Goal: Navigation & Orientation: Understand site structure

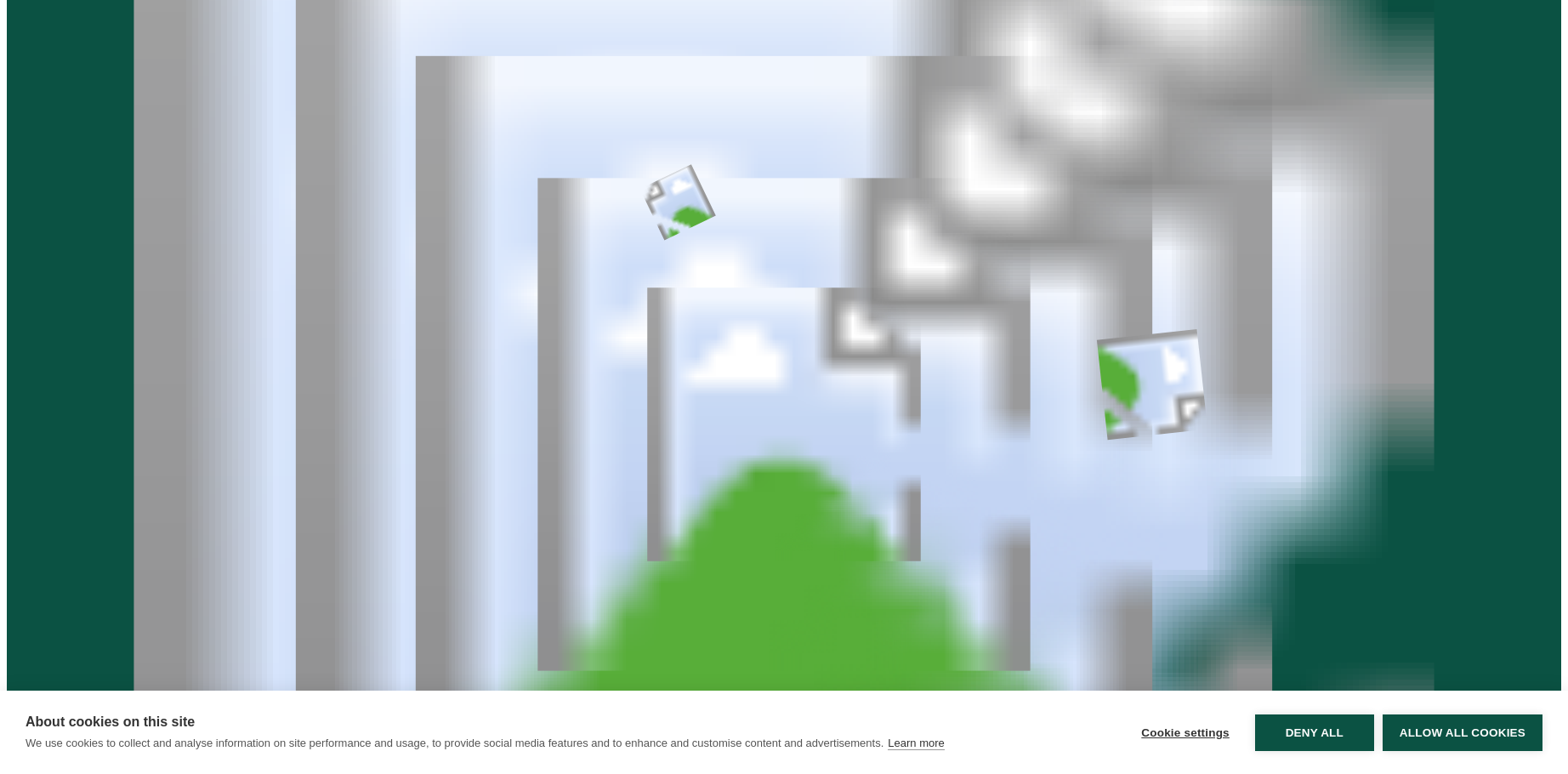
scroll to position [784, 0]
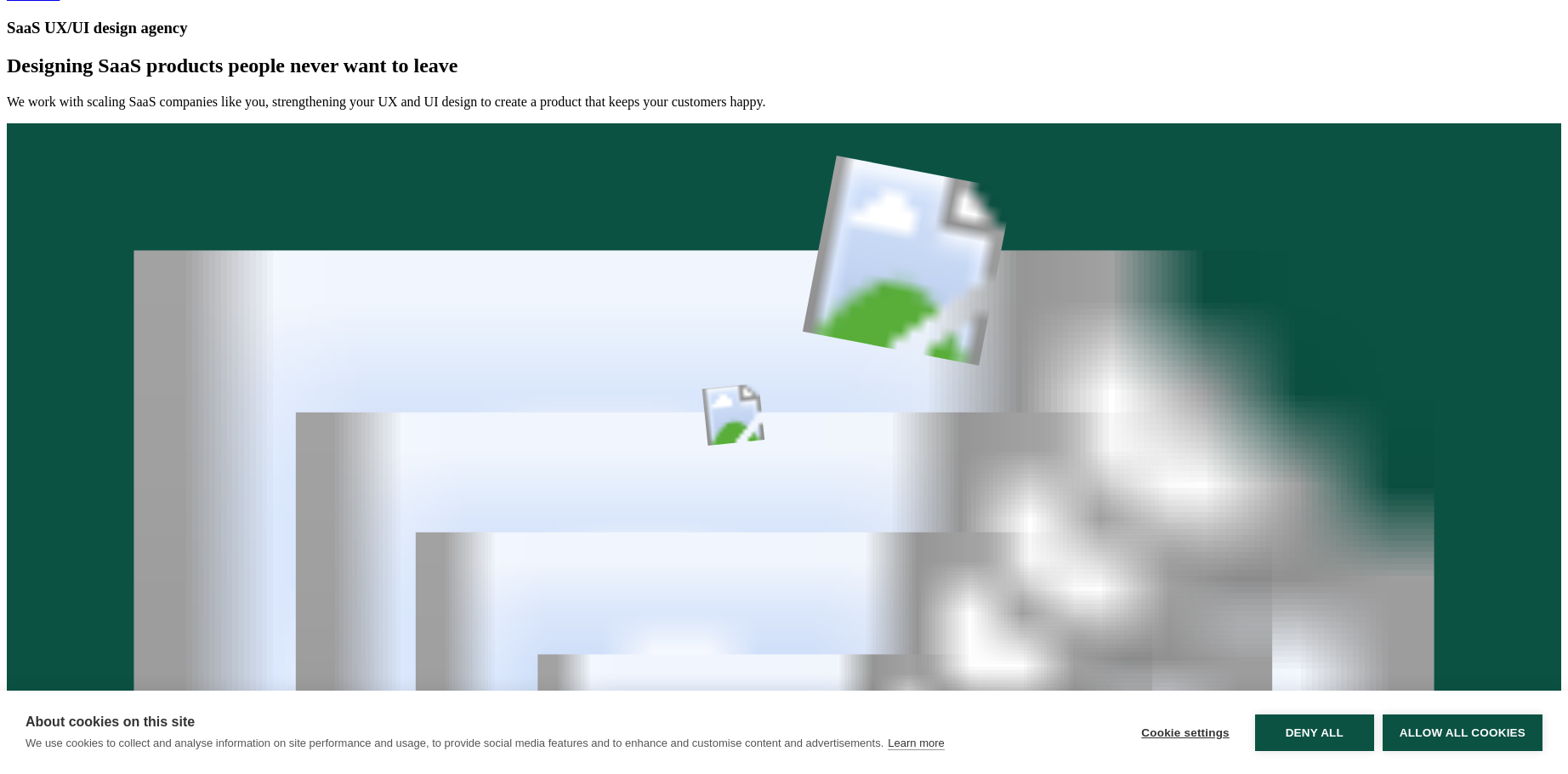
scroll to position [304, 0]
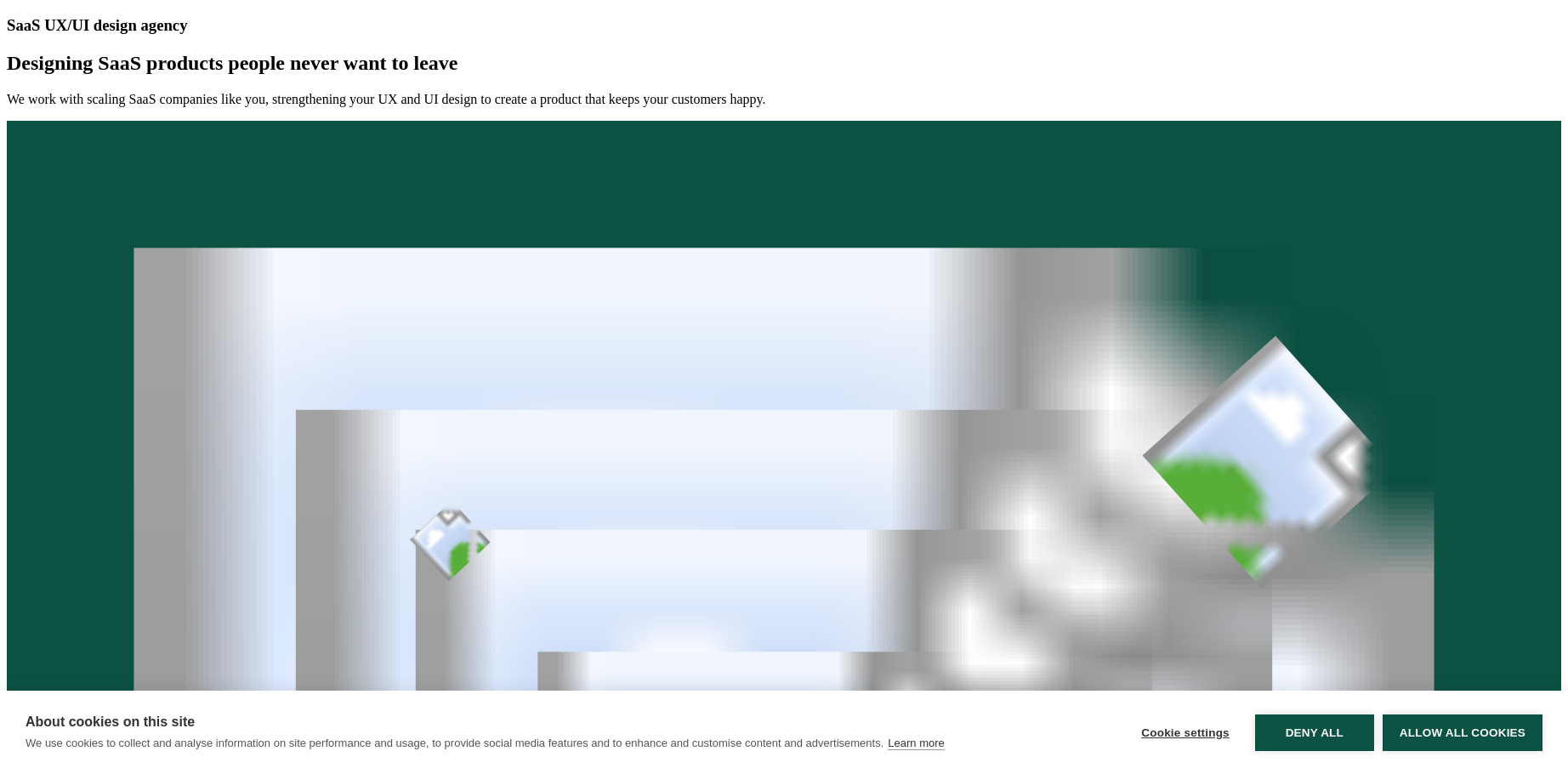
click at [1010, 107] on div "We work with scaling SaaS companies like you, strengthening your UX and UI desi…" at bounding box center [784, 100] width 1554 height 15
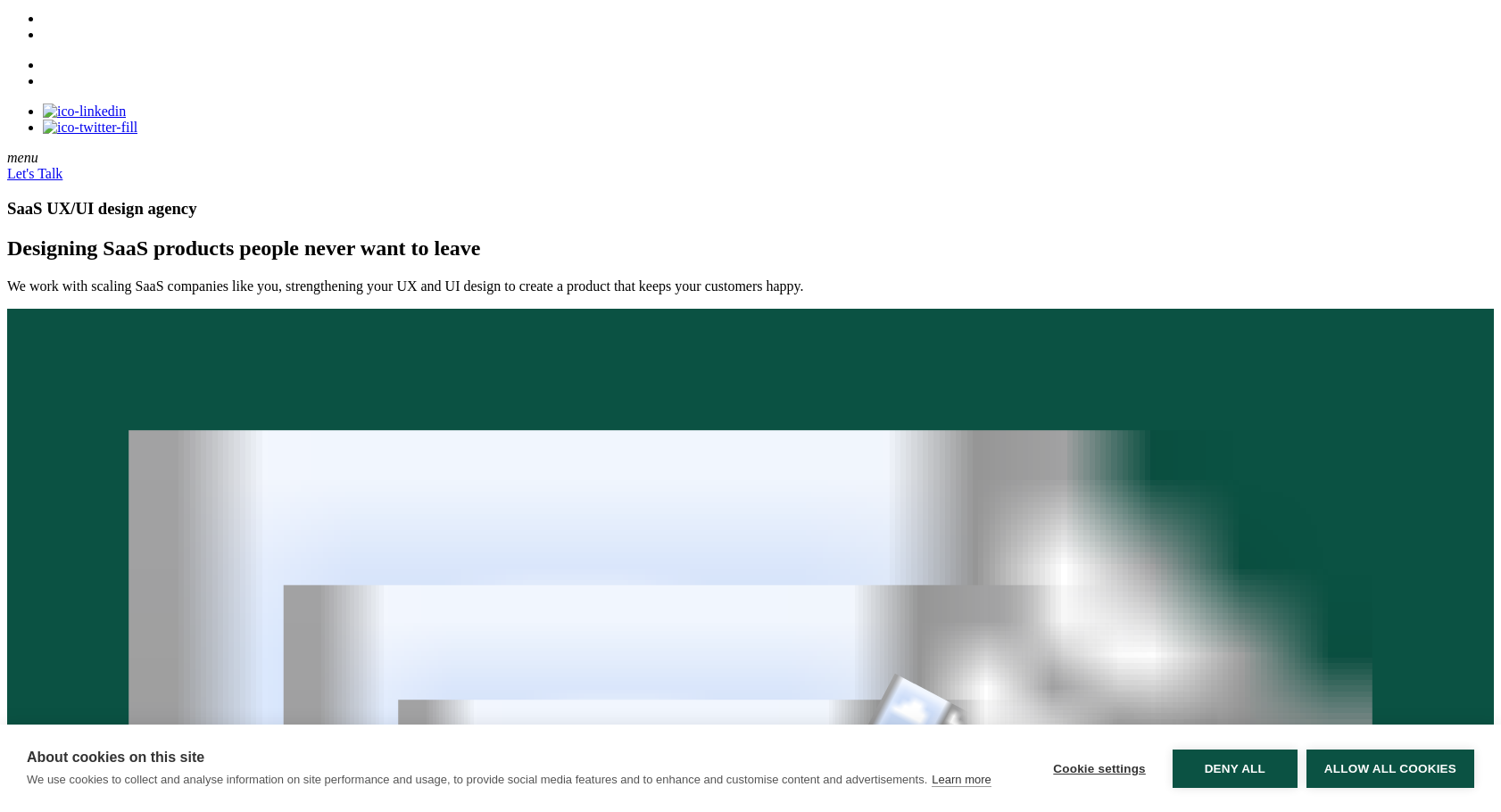
scroll to position [0, 0]
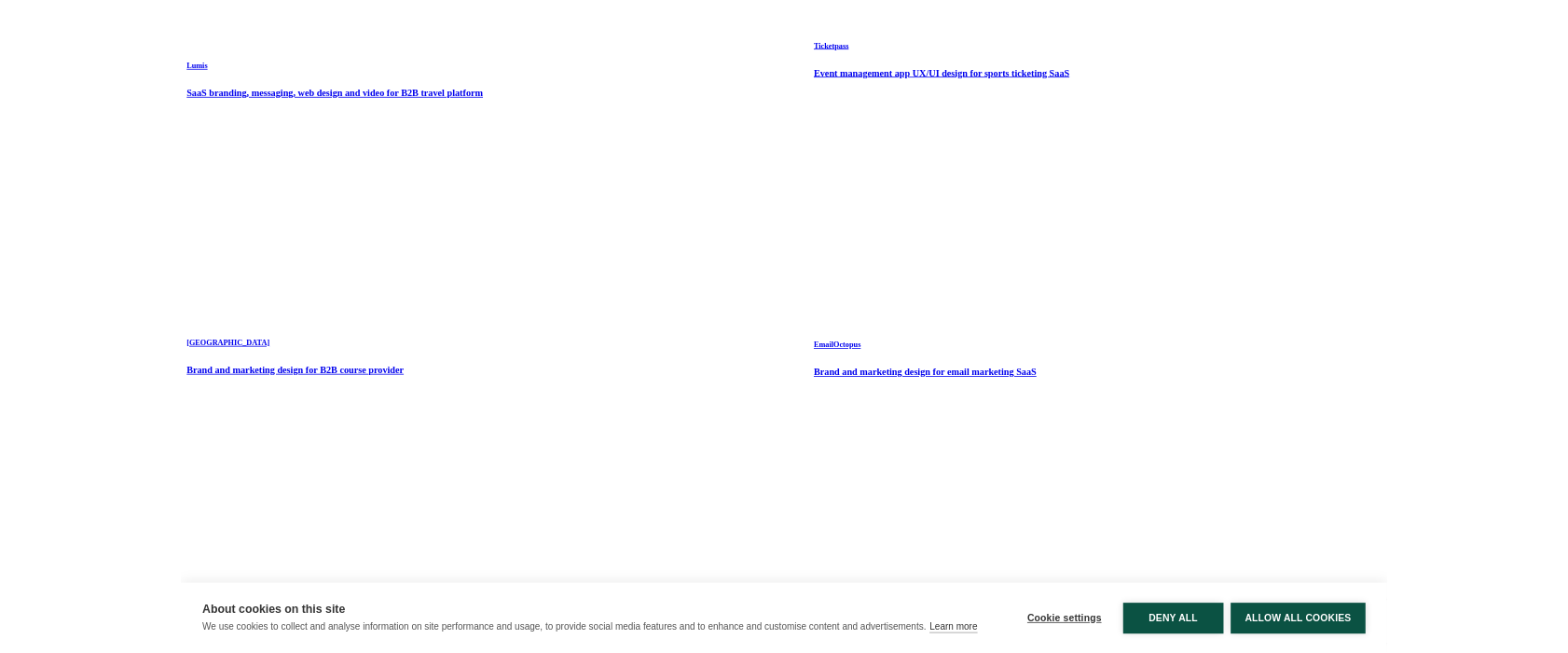
scroll to position [3416, 0]
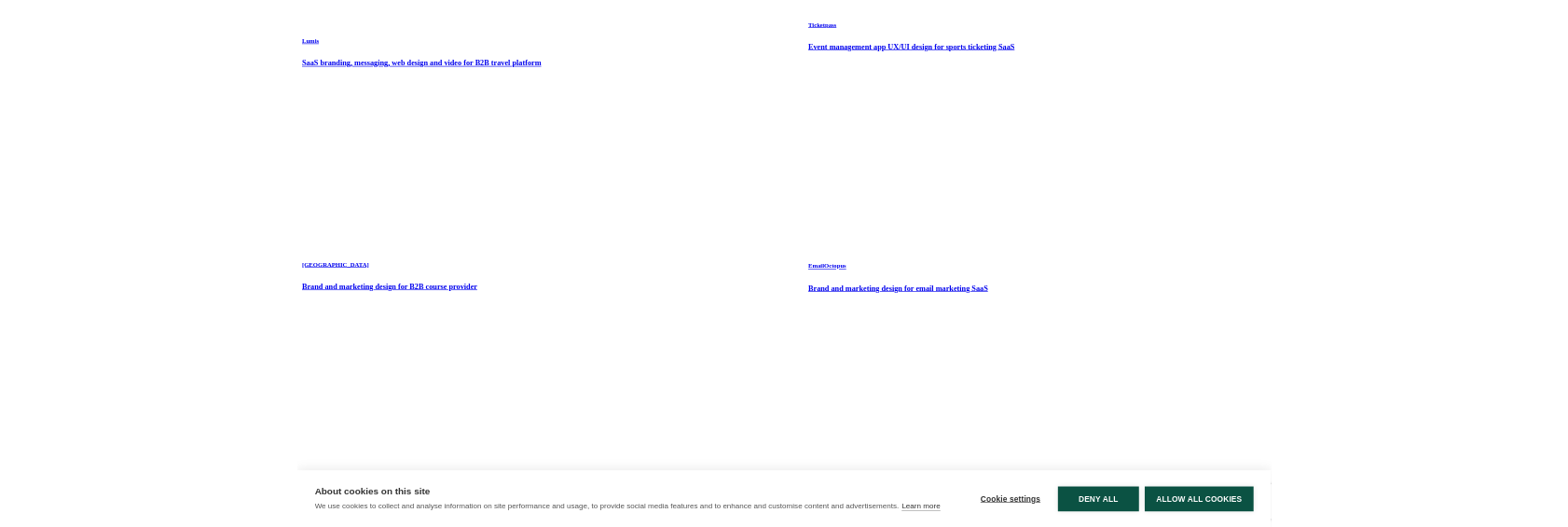
scroll to position [3462, 0]
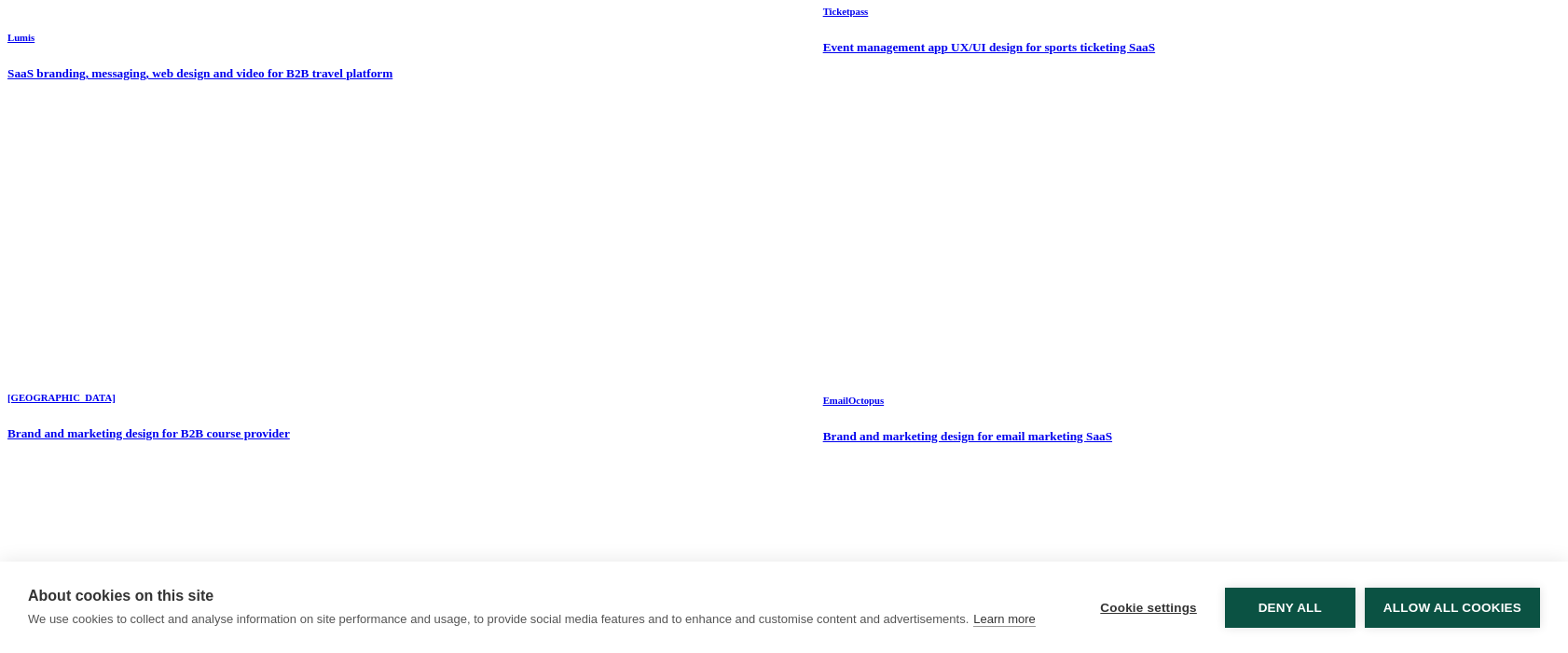
click at [1373, 652] on div "About cookies on this site We use cookies to collect and analyse information on…" at bounding box center [784, 607] width 1568 height 91
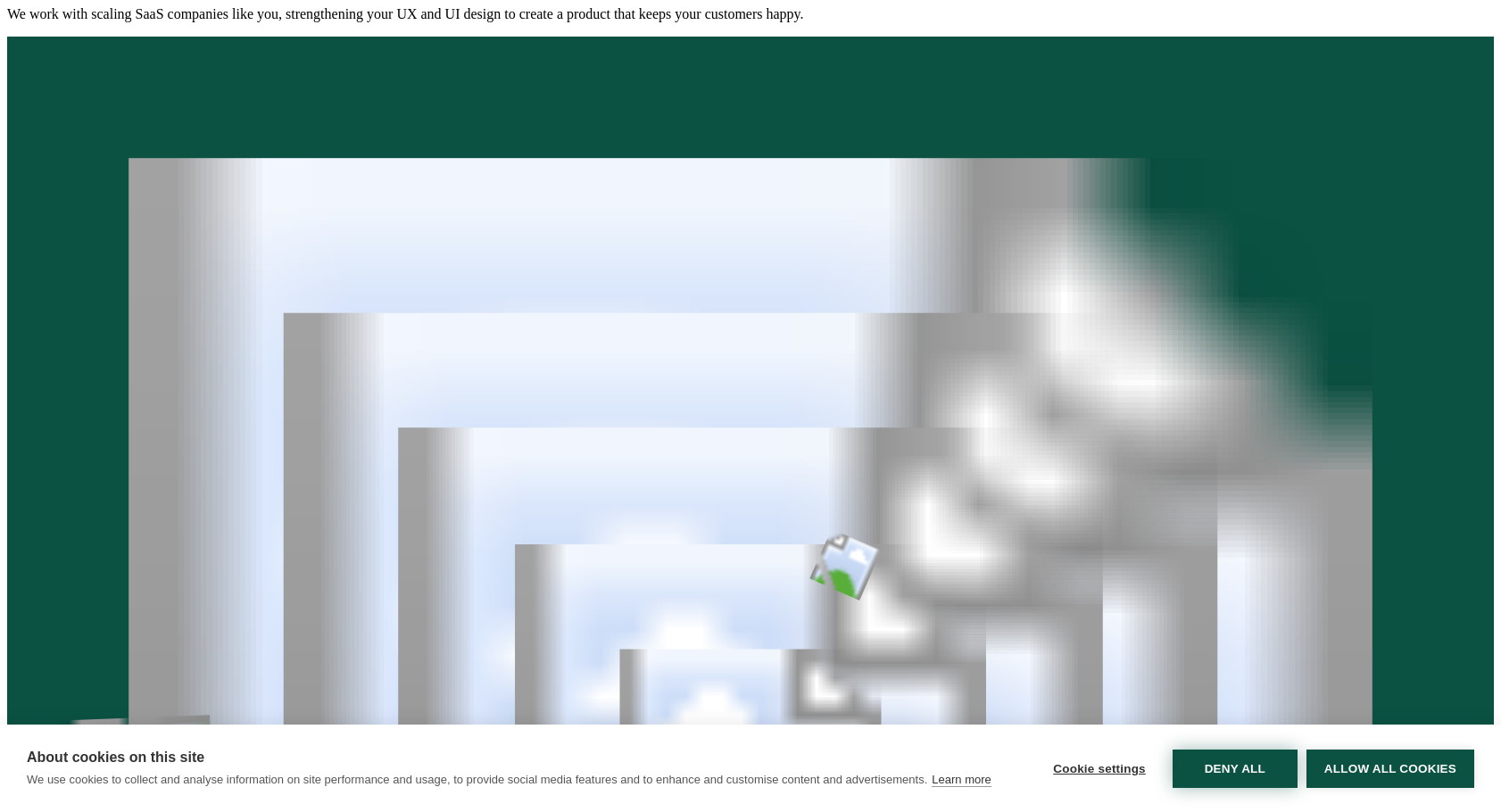
scroll to position [0, 0]
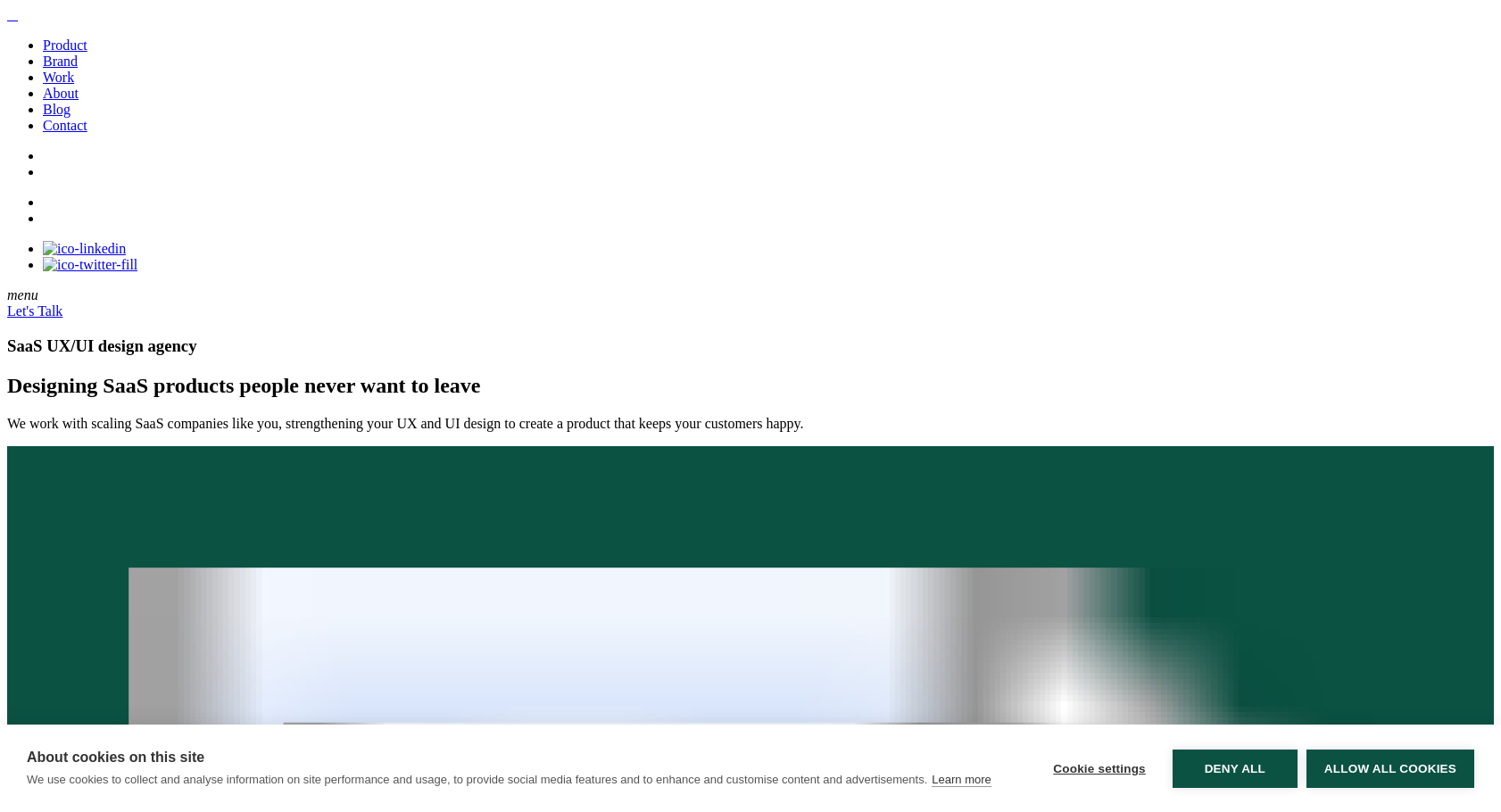
click at [72, 69] on link "Brand" at bounding box center [60, 61] width 35 height 15
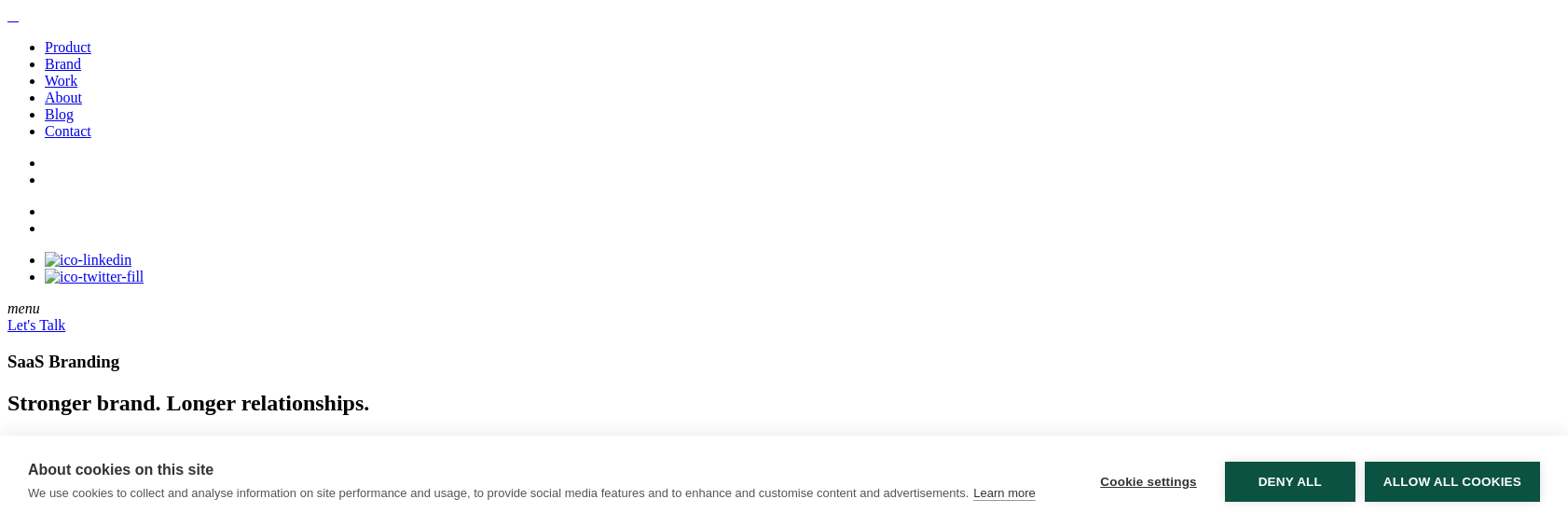
click at [1115, 352] on h1 "SaaS Branding" at bounding box center [784, 362] width 1553 height 21
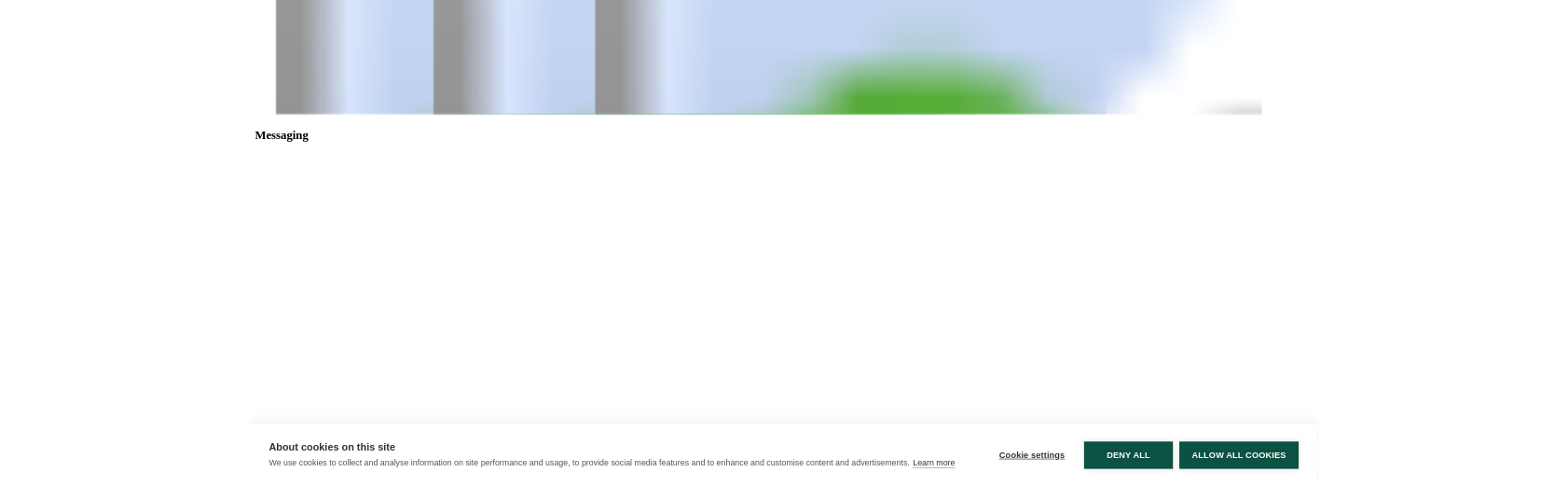
scroll to position [1080, 0]
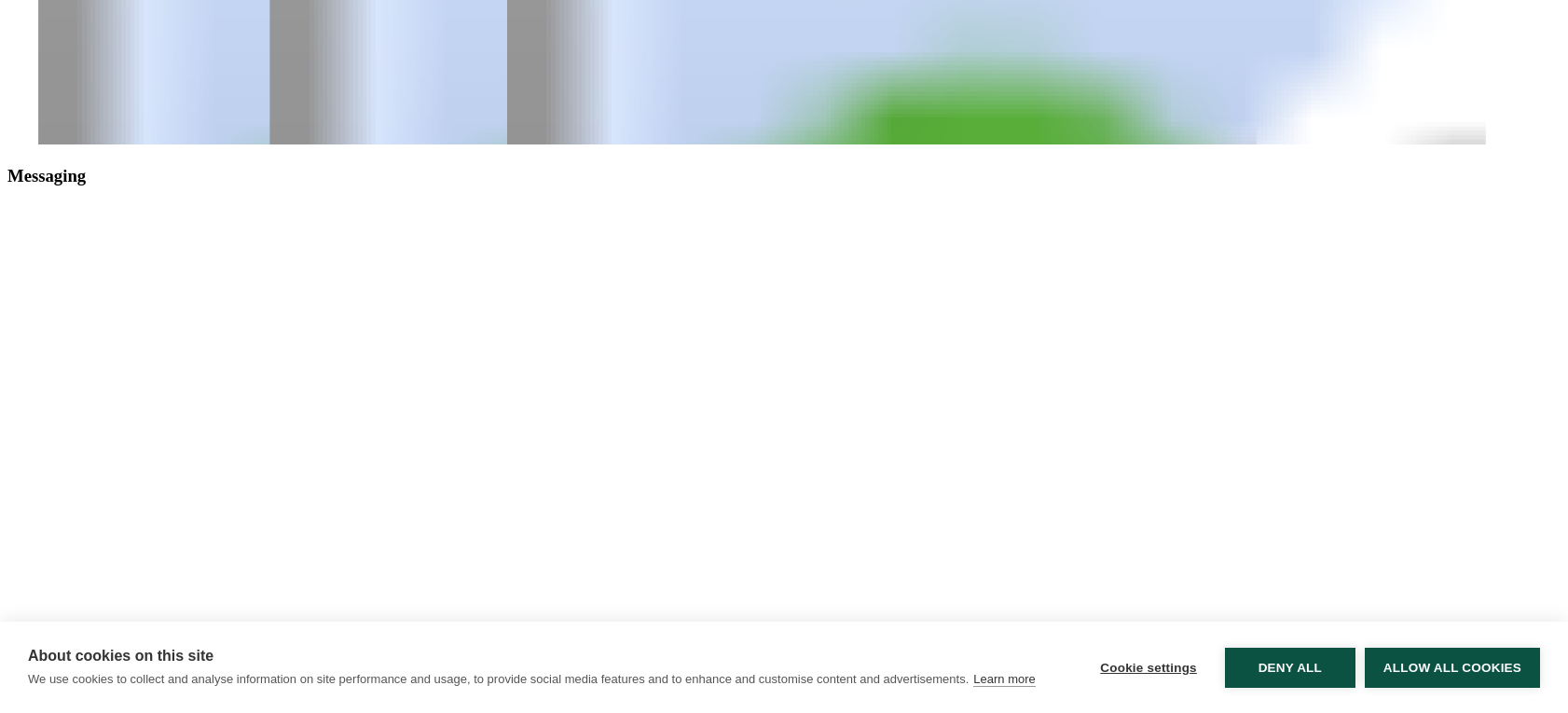
click at [86, 185] on span "Messaging" at bounding box center [47, 175] width 78 height 20
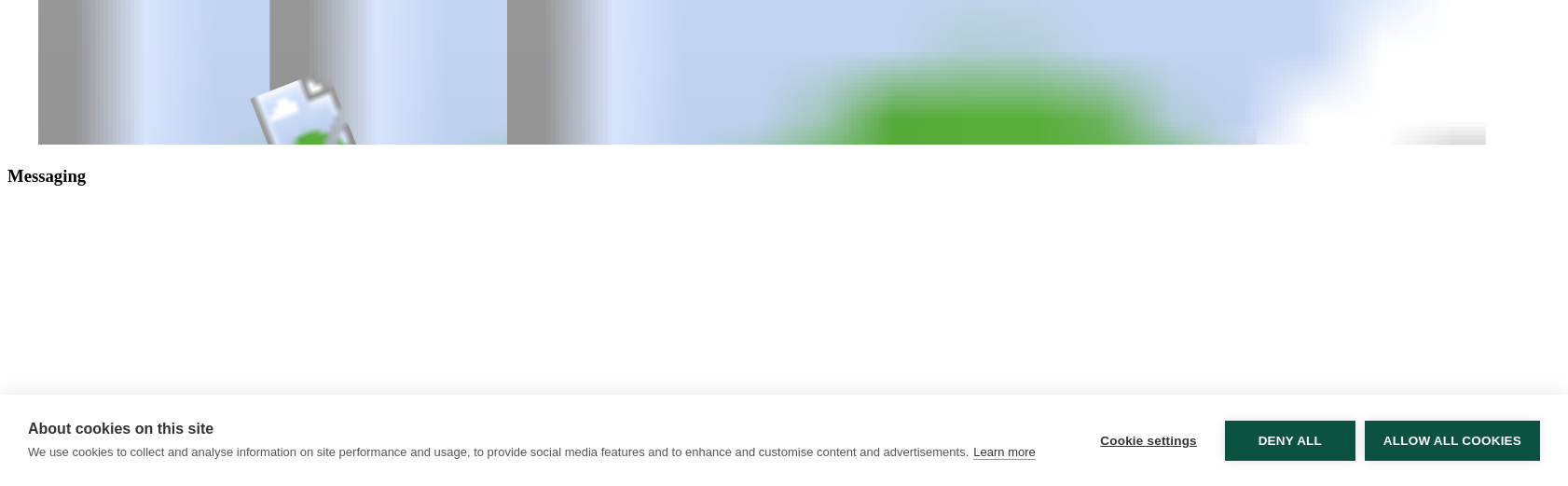
click at [86, 186] on span "Messaging" at bounding box center [47, 175] width 78 height 20
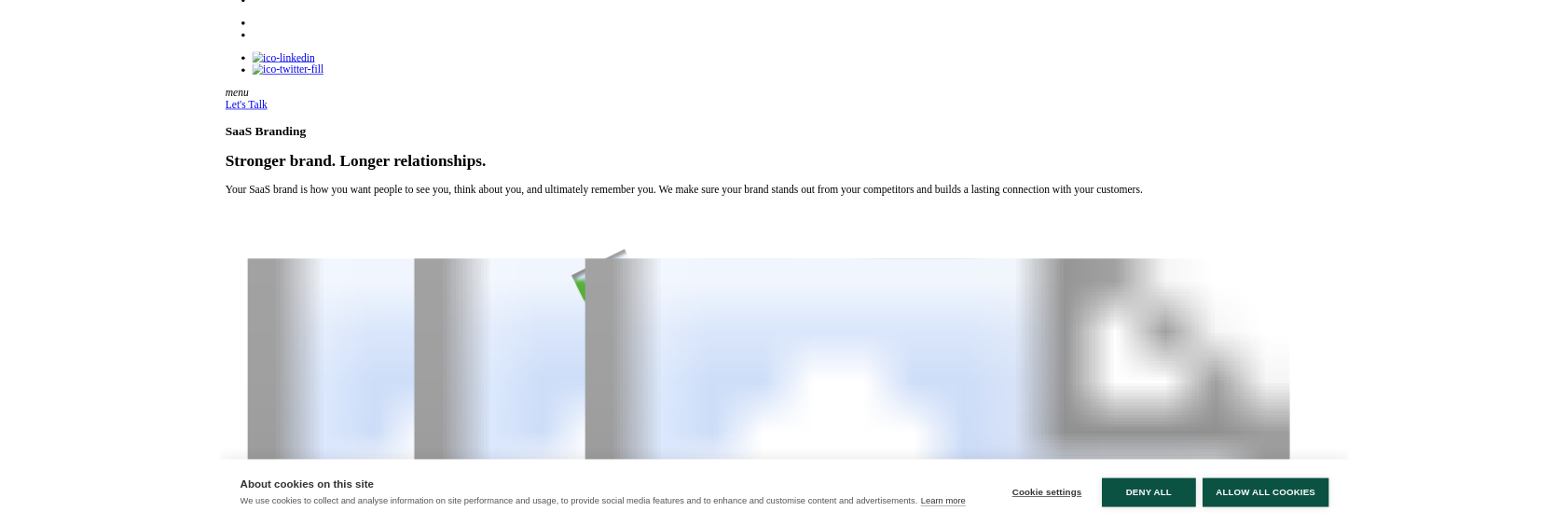
scroll to position [0, 0]
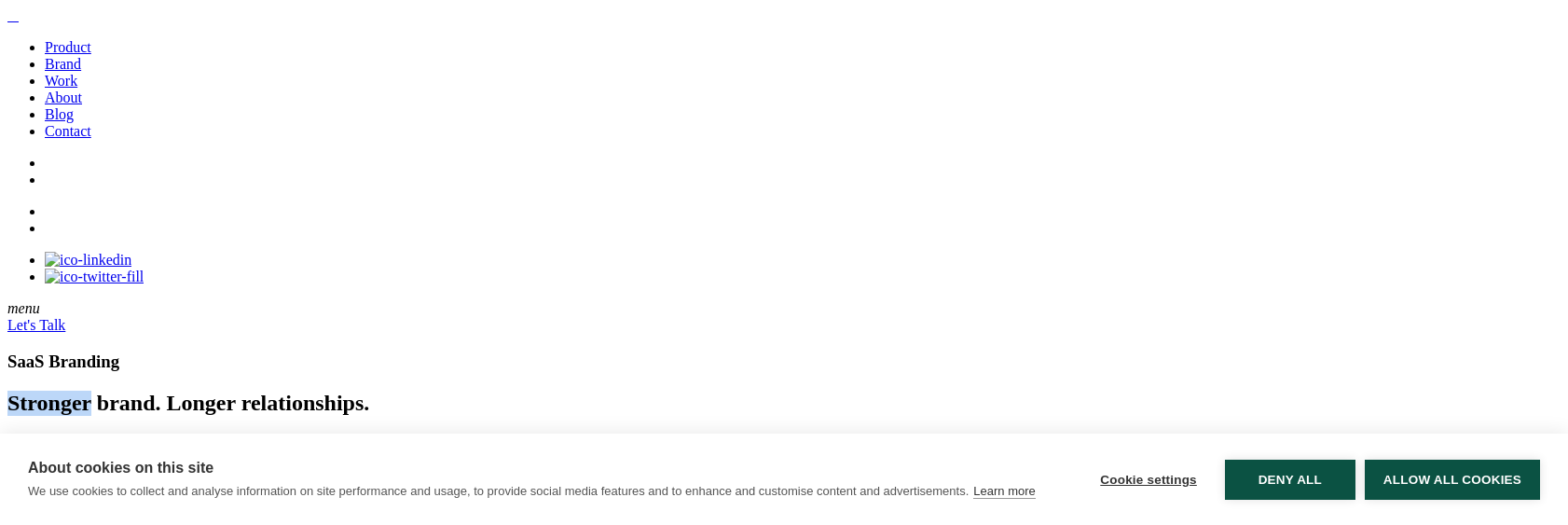
click at [77, 89] on link "Work" at bounding box center [61, 80] width 33 height 16
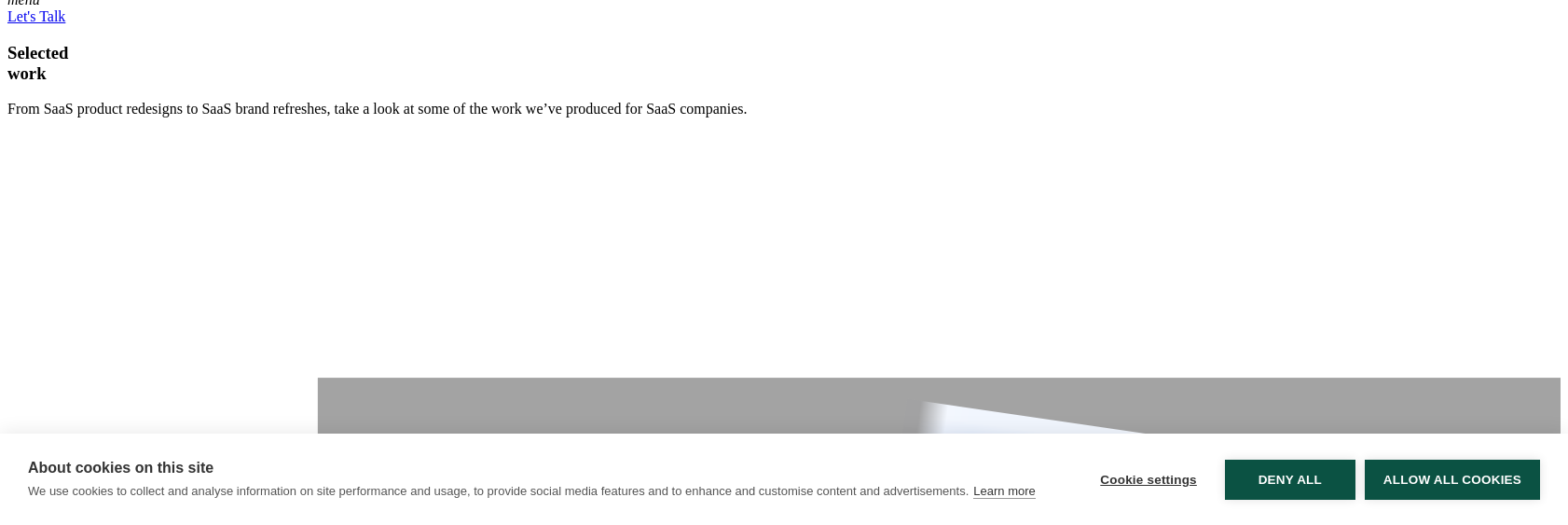
scroll to position [446, 0]
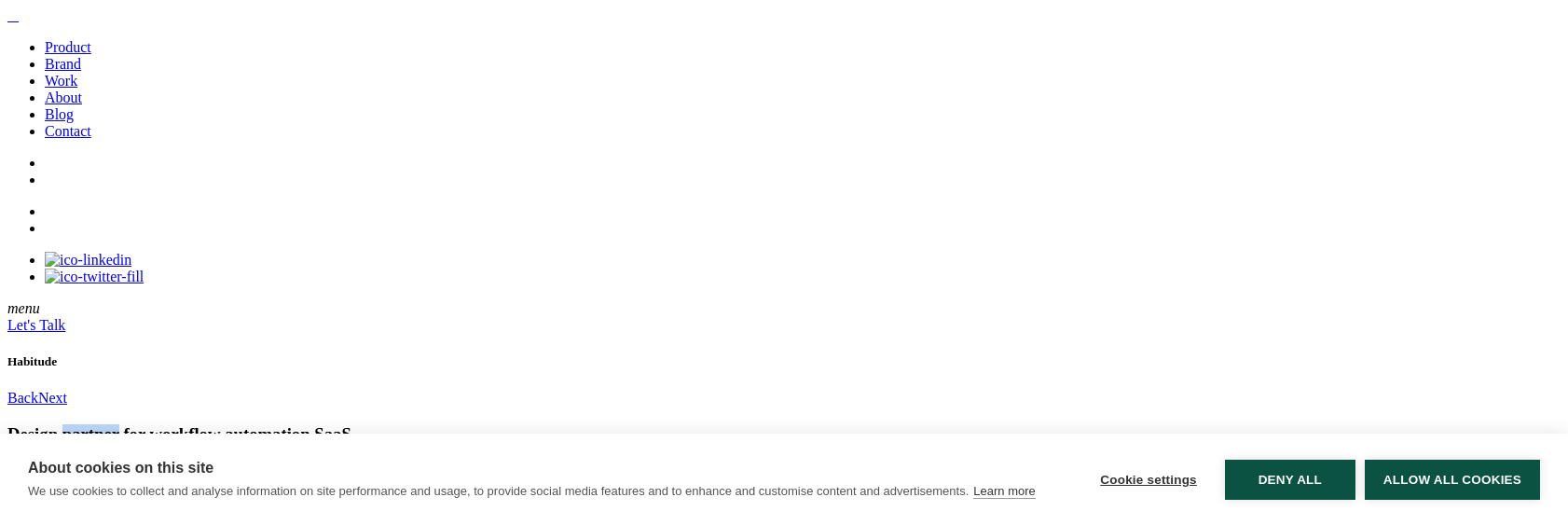
click at [15, 21] on img at bounding box center [15, 21] width 0 height 0
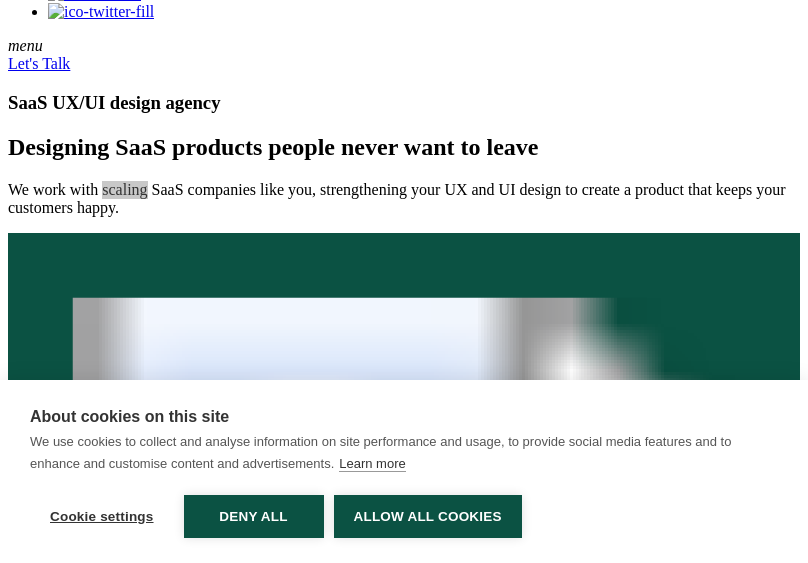
scroll to position [228, 0]
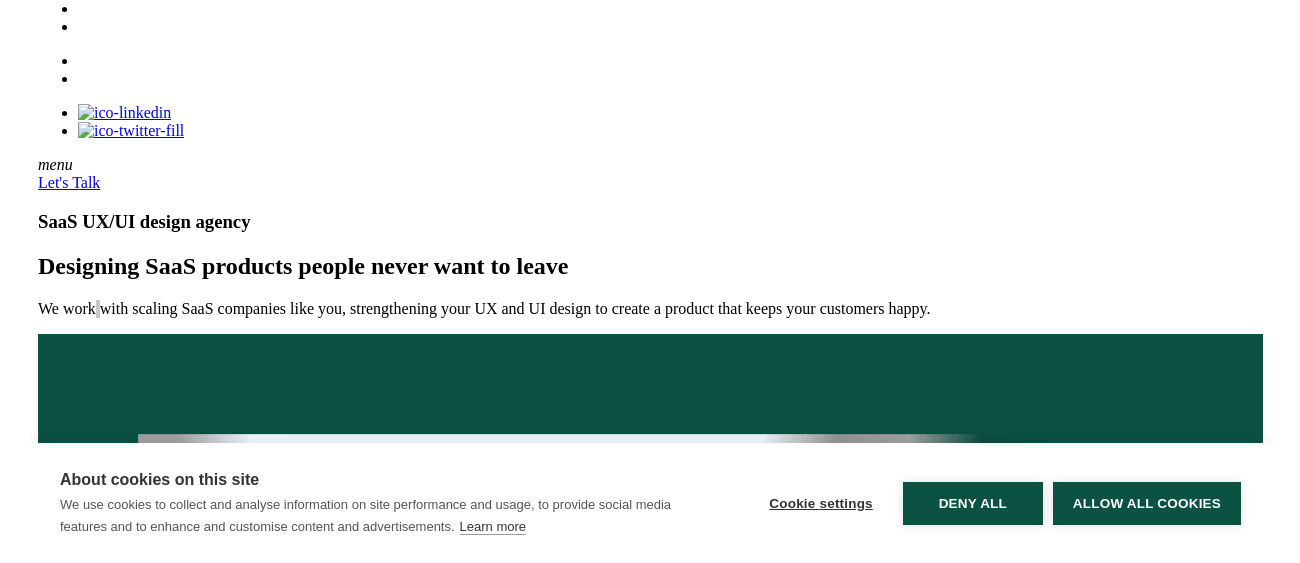
scroll to position [133, 0]
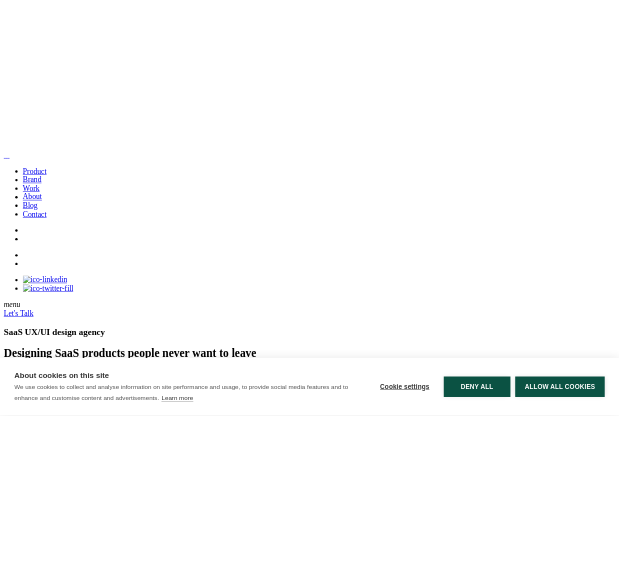
scroll to position [133, 0]
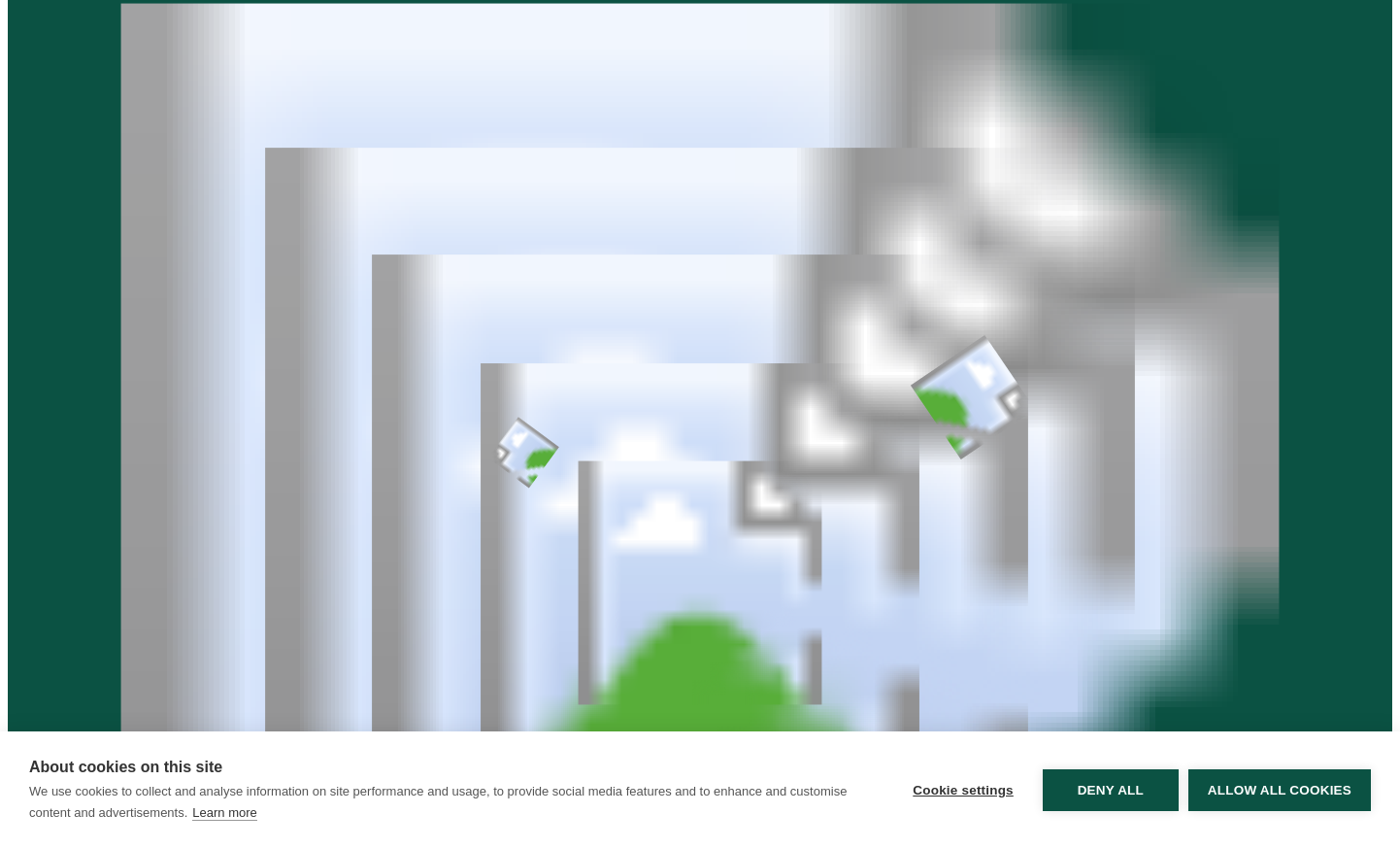
scroll to position [464, 0]
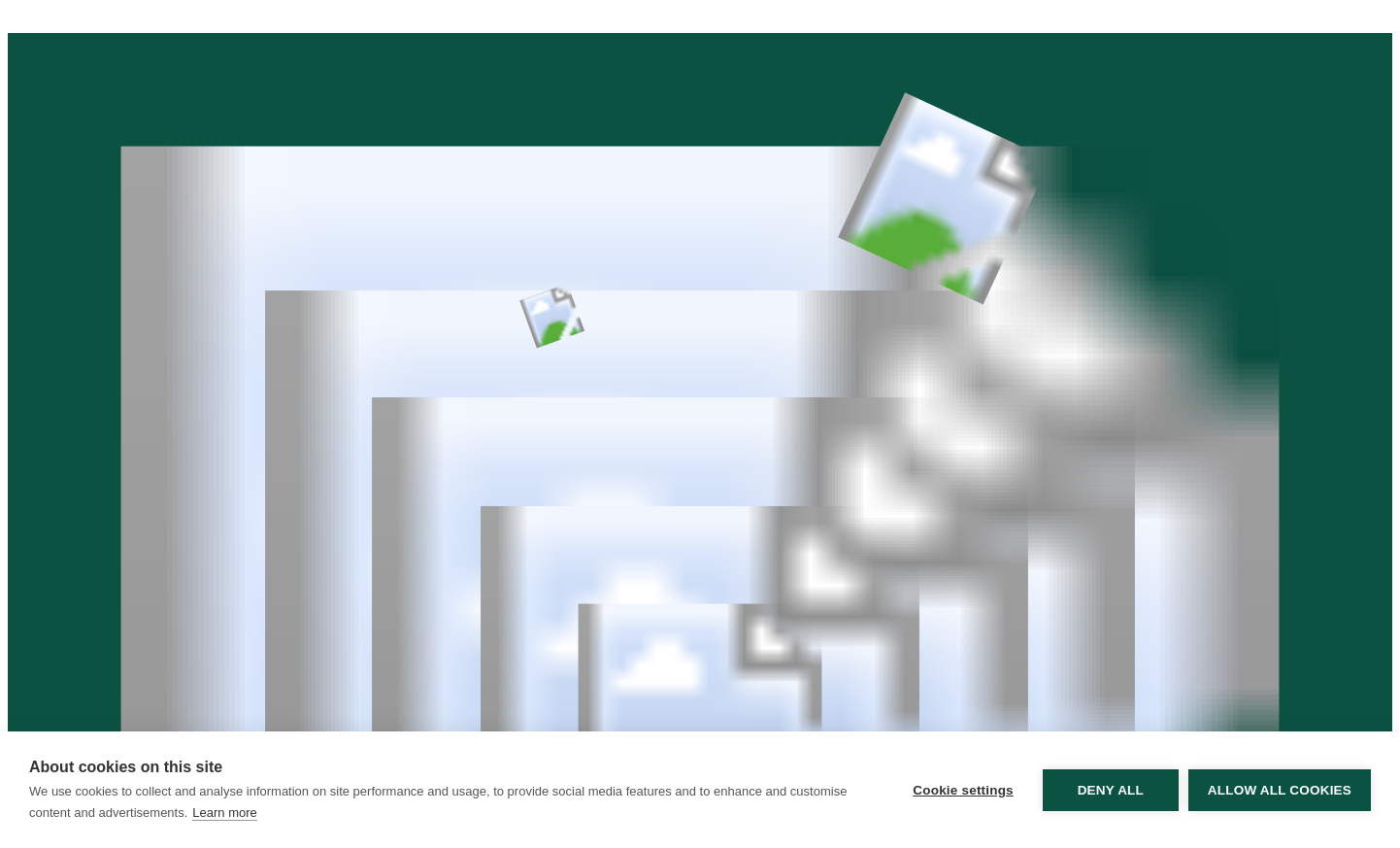
scroll to position [464, 0]
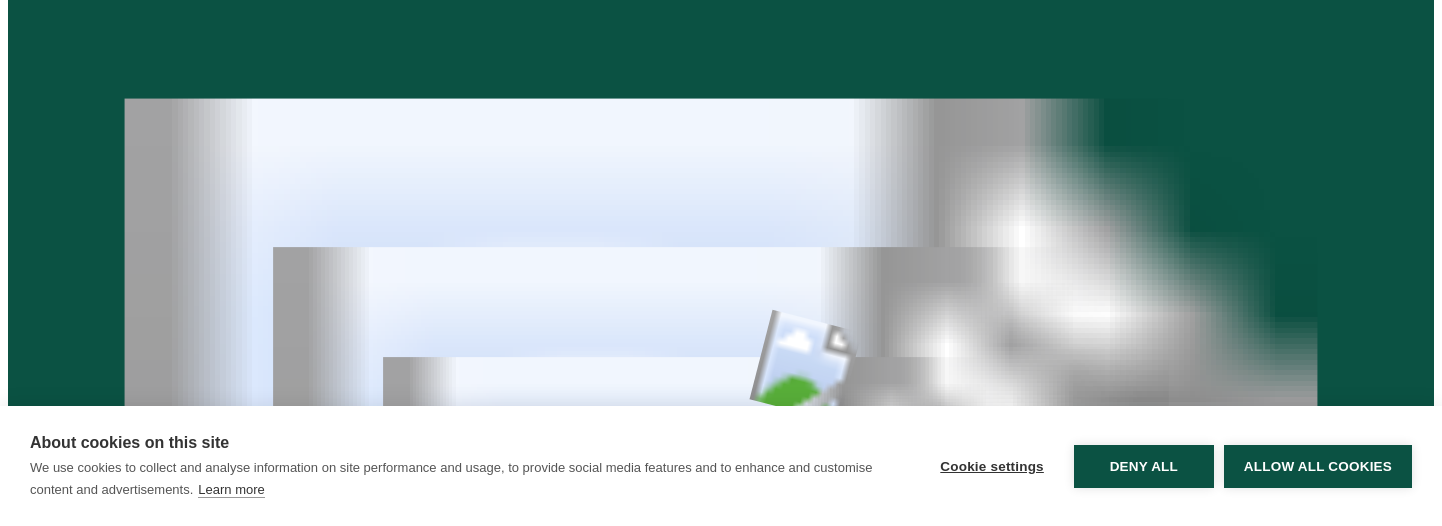
scroll to position [735, 0]
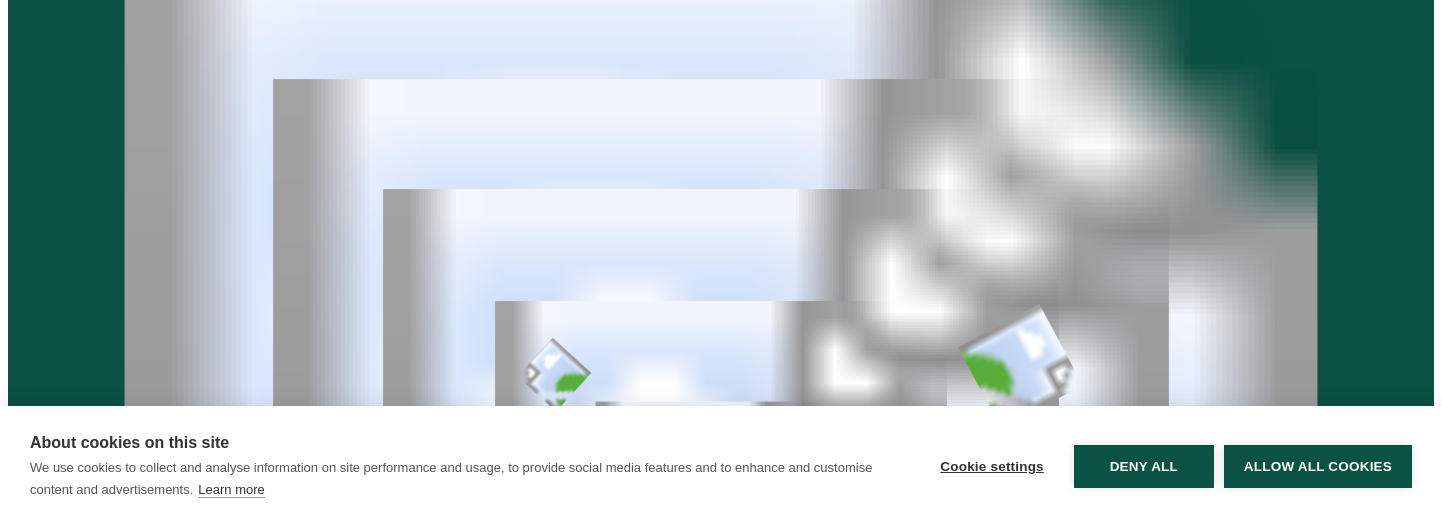
scroll to position [786, 0]
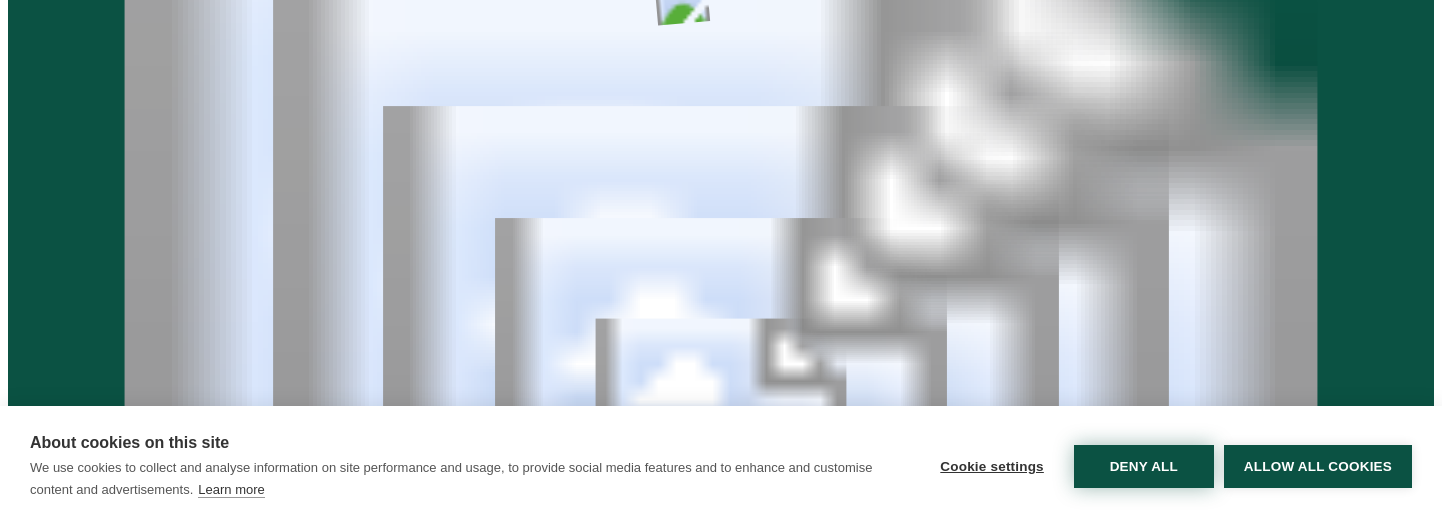
scroll to position [855, 0]
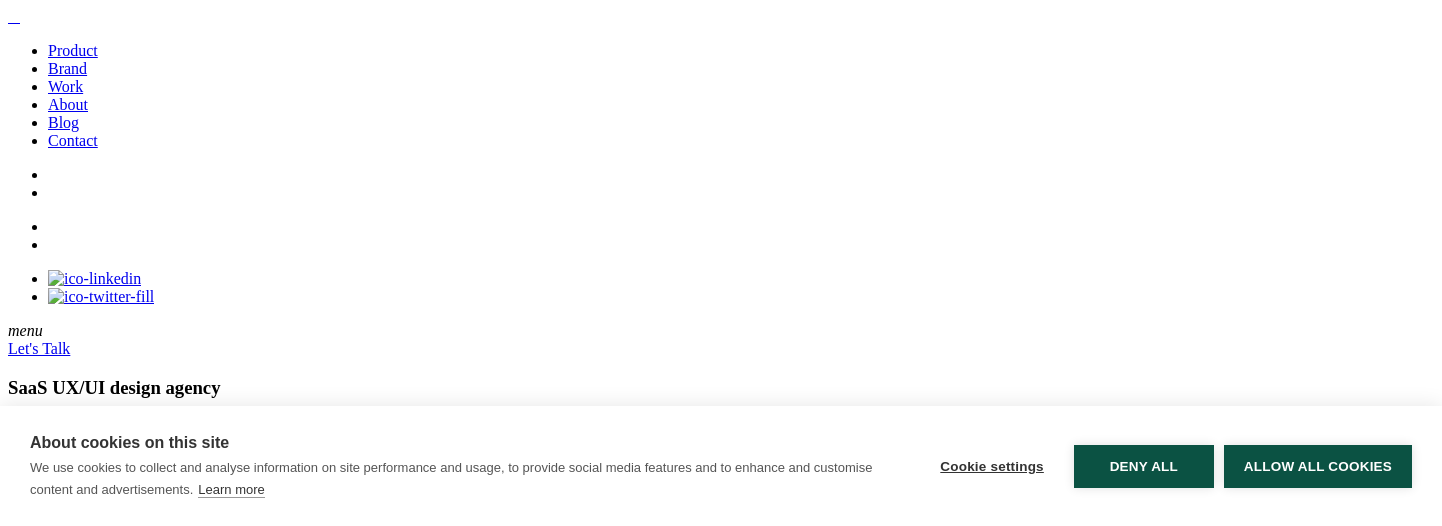
scroll to position [855, 0]
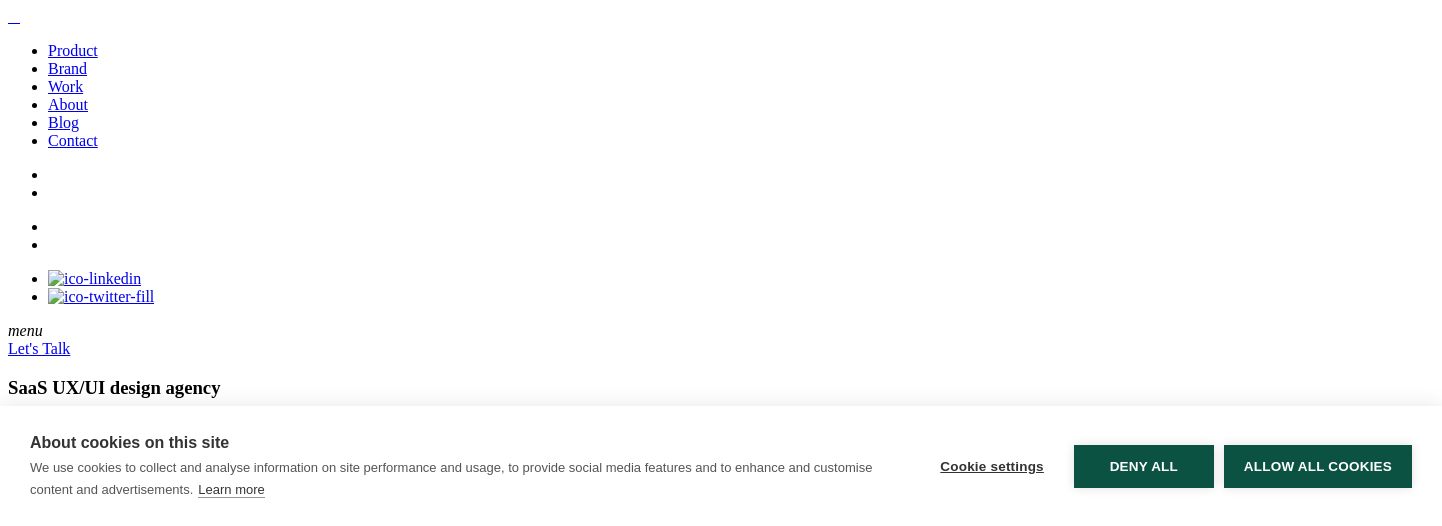
scroll to position [855, 0]
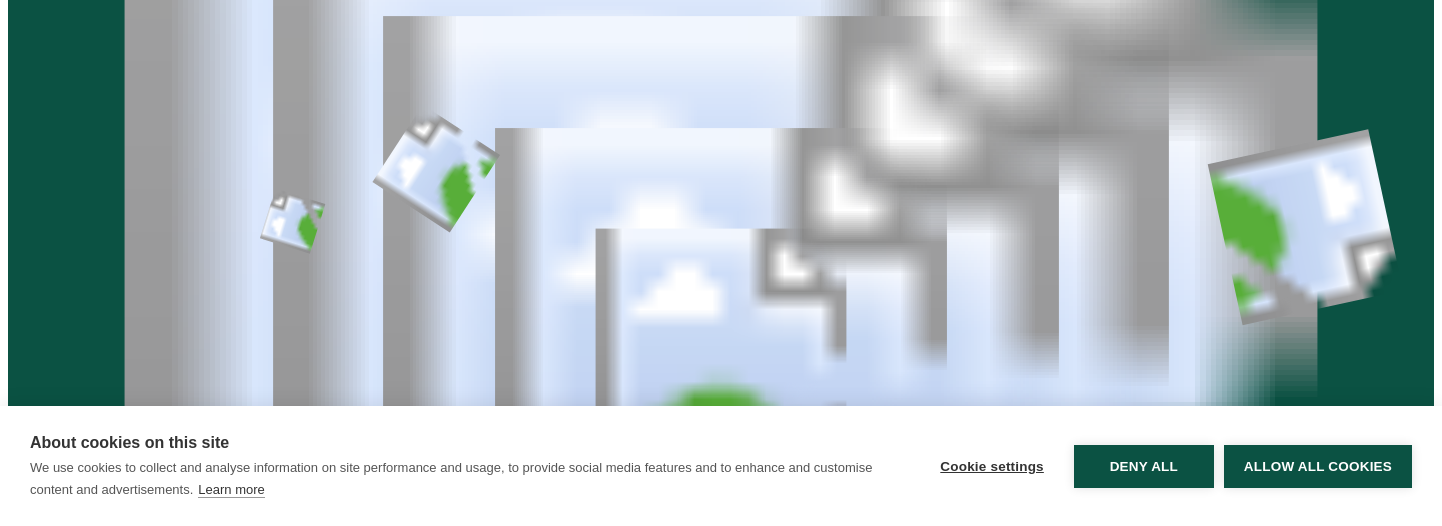
scroll to position [927, 0]
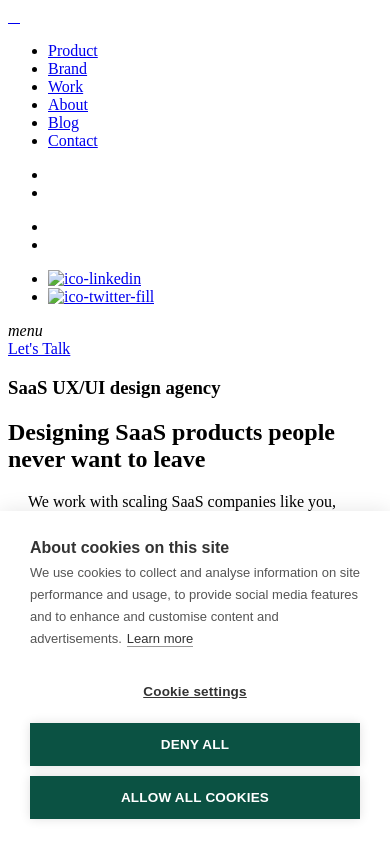
click at [178, 525] on button "Allow all cookies" at bounding box center [195, 797] width 330 height 43
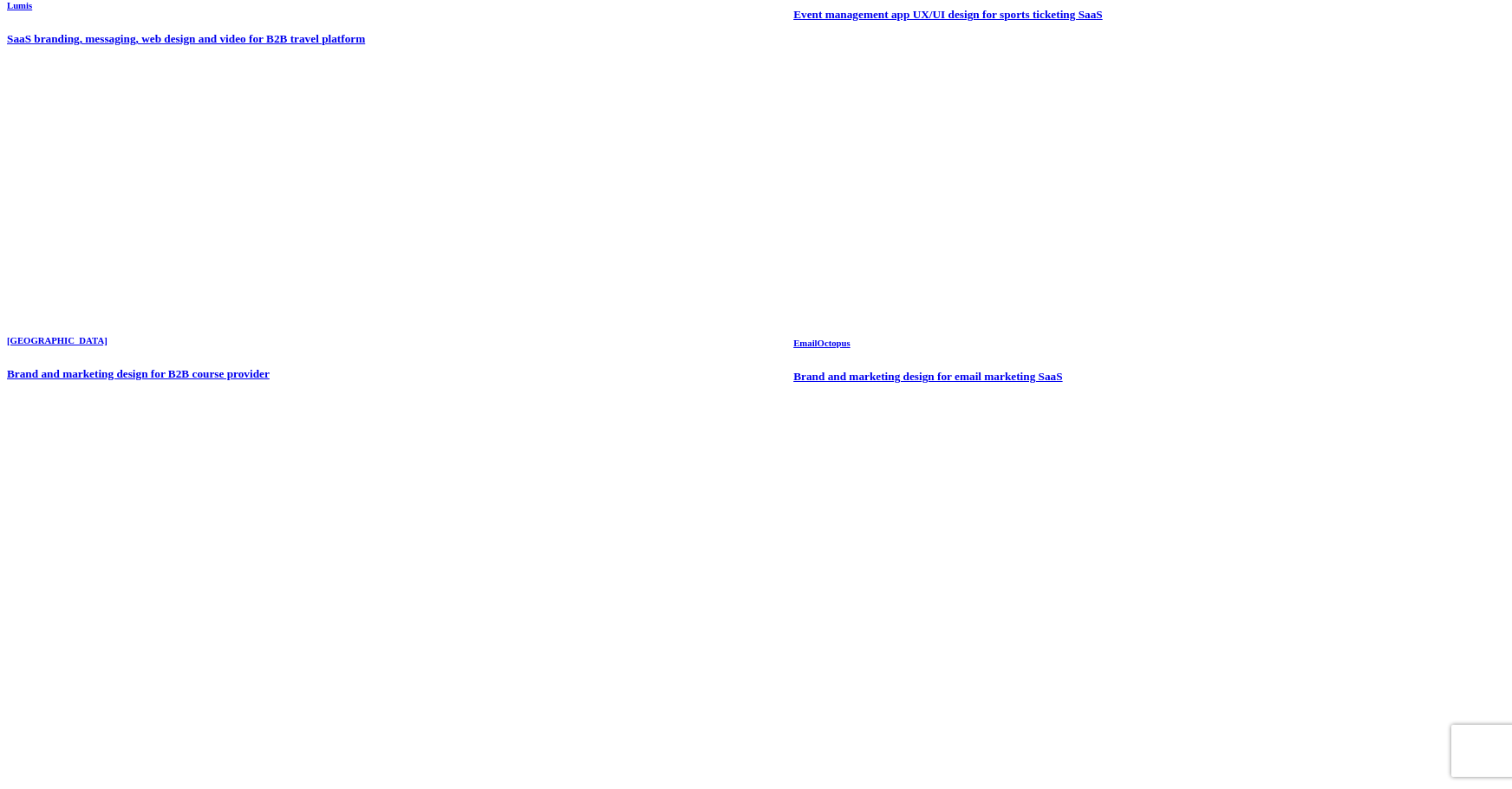
scroll to position [3446, 0]
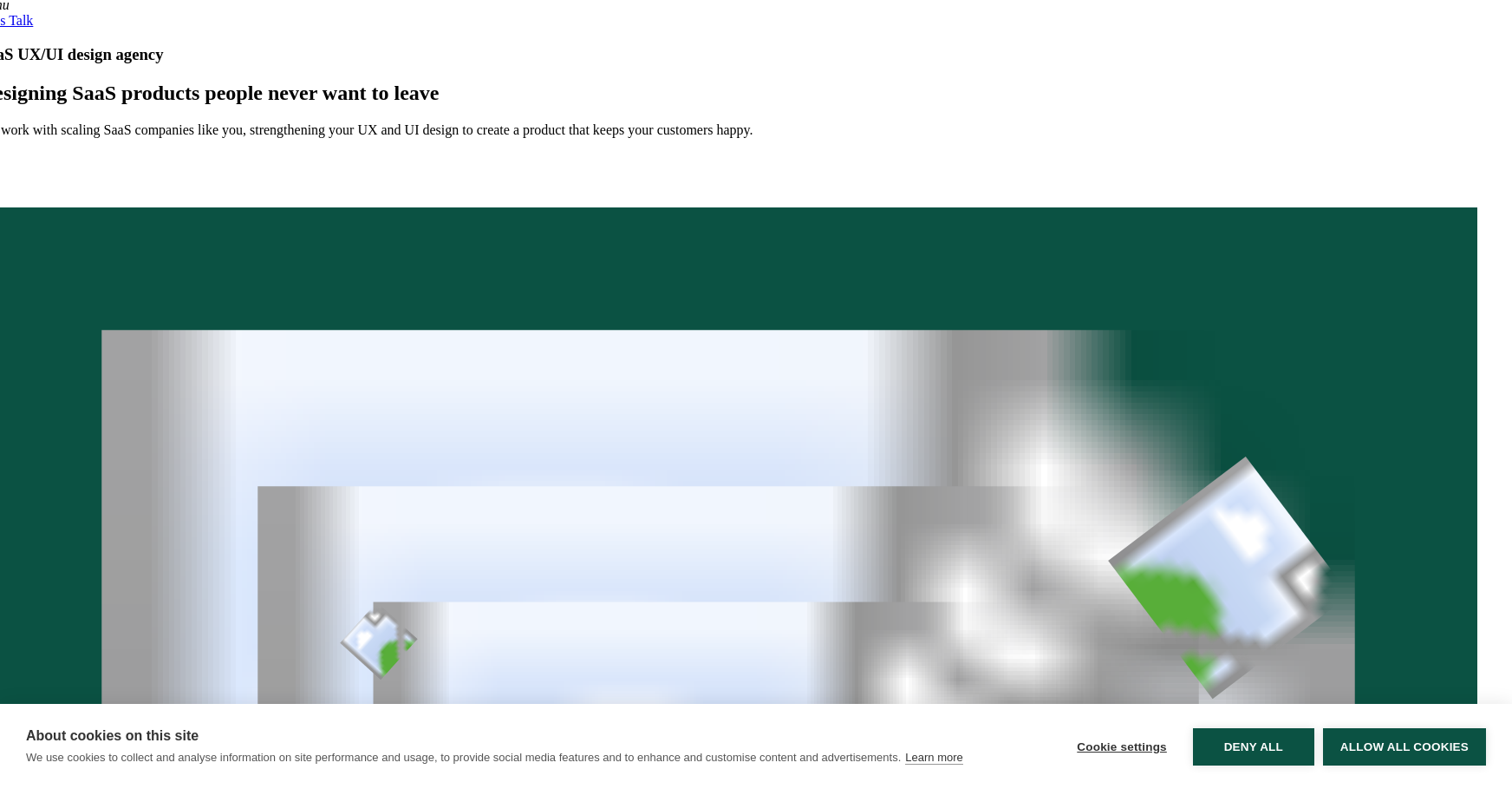
scroll to position [285, 28]
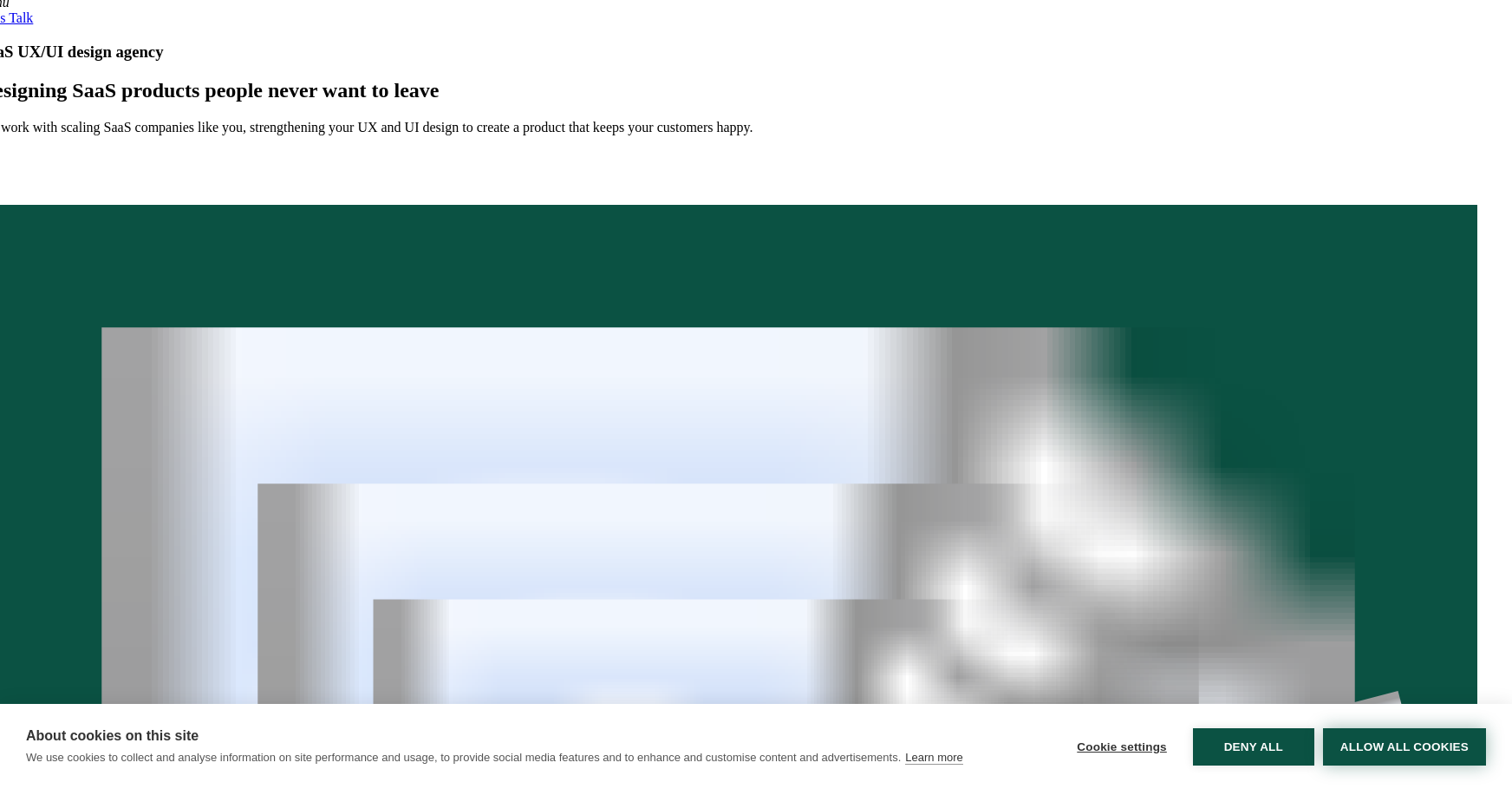
click at [1400, 742] on button "Allow all cookies" at bounding box center [1405, 746] width 163 height 37
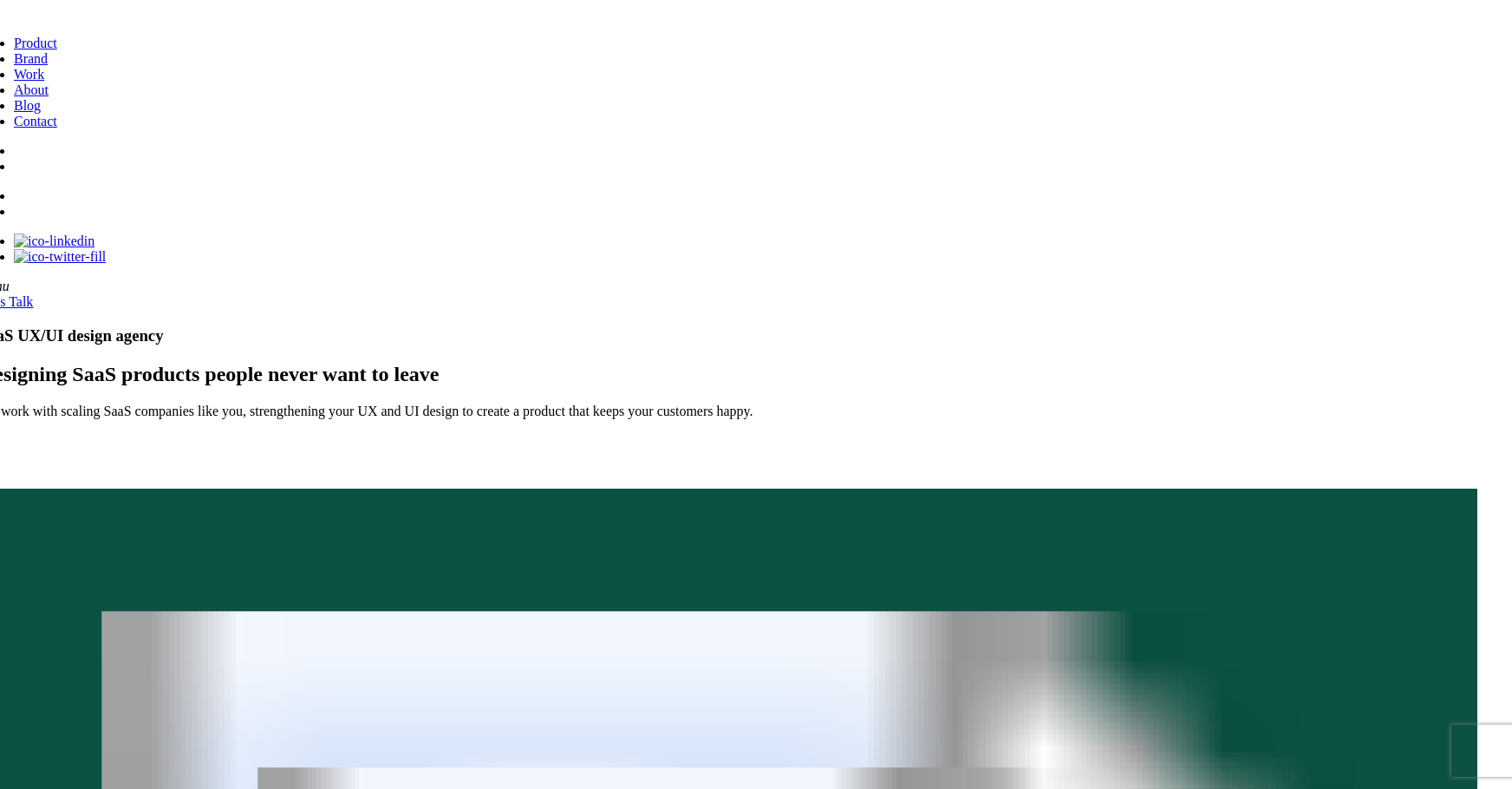
scroll to position [0, 28]
